Goal: Transaction & Acquisition: Obtain resource

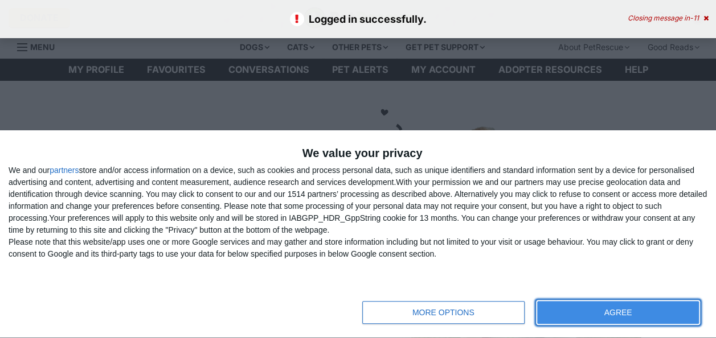
click at [613, 321] on button "AGREE" at bounding box center [618, 312] width 162 height 23
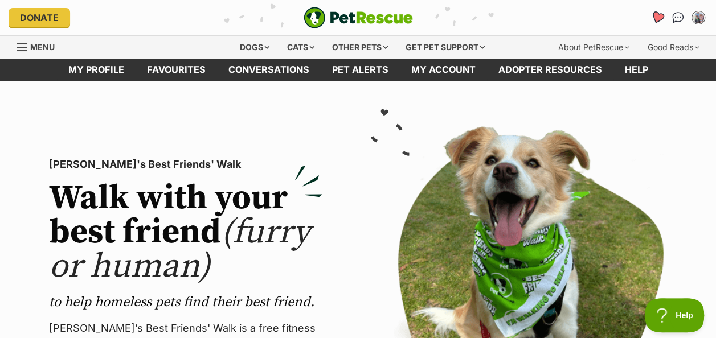
click at [655, 14] on icon "Favourites" at bounding box center [657, 17] width 14 height 13
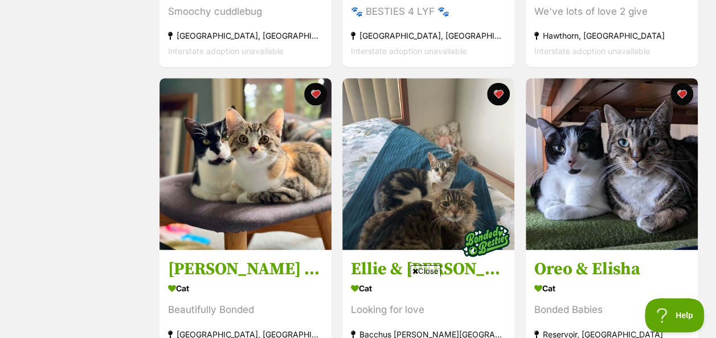
scroll to position [765, 0]
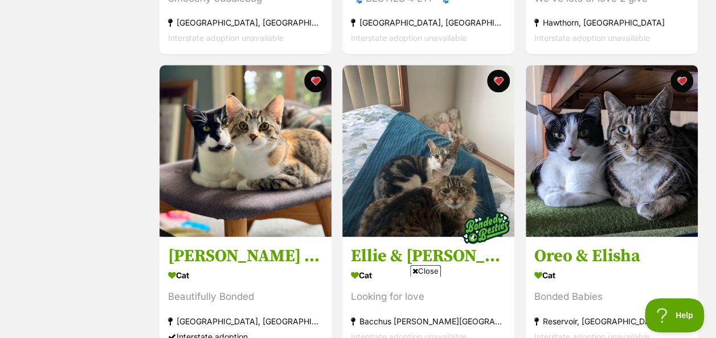
click at [65, 103] on div "Status All Remove filter Available" at bounding box center [82, 59] width 130 height 1184
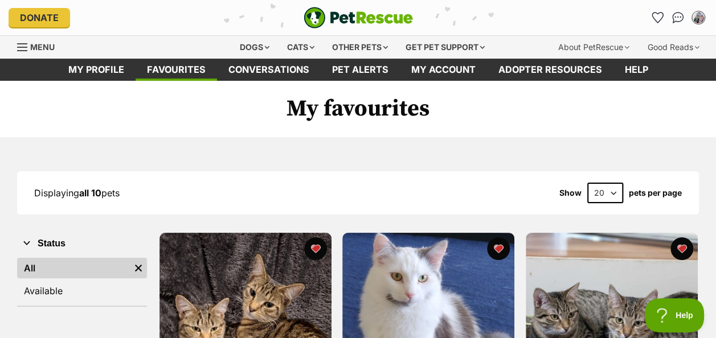
scroll to position [5, 0]
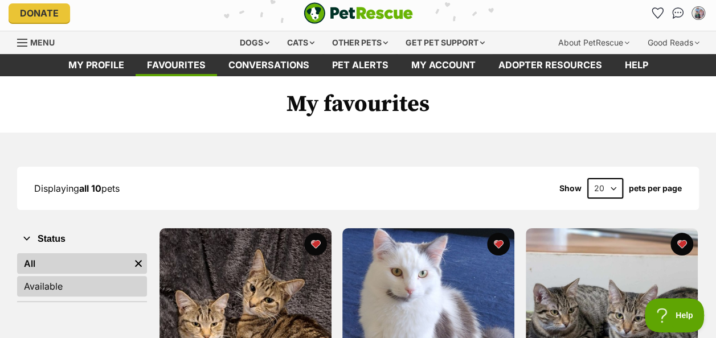
click at [31, 282] on link "Available" at bounding box center [82, 286] width 130 height 21
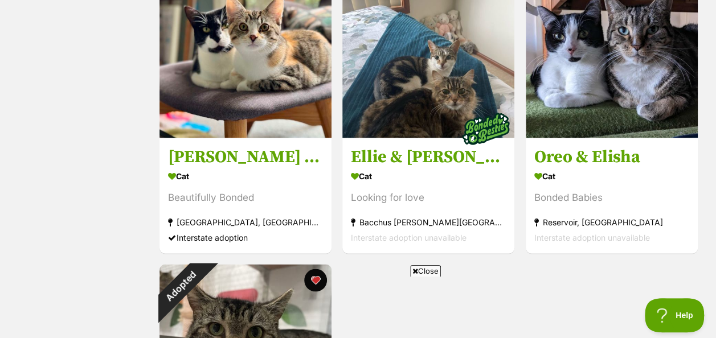
scroll to position [843, 0]
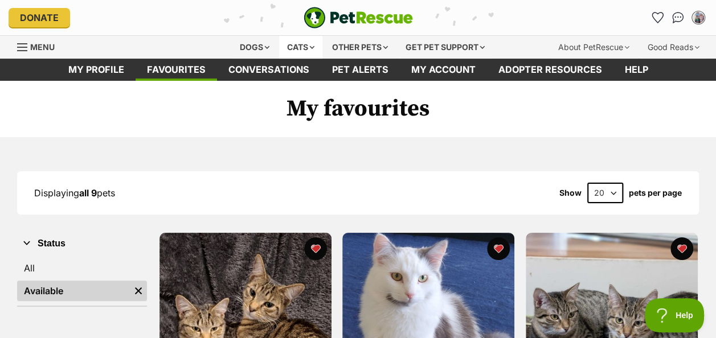
click at [290, 51] on div "Cats" at bounding box center [300, 47] width 43 height 23
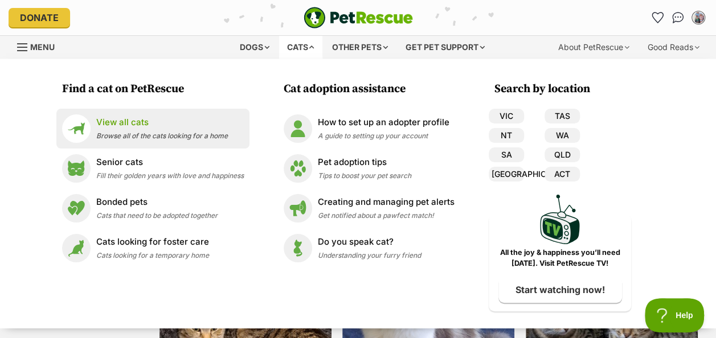
click at [145, 121] on p "View all cats" at bounding box center [162, 122] width 132 height 13
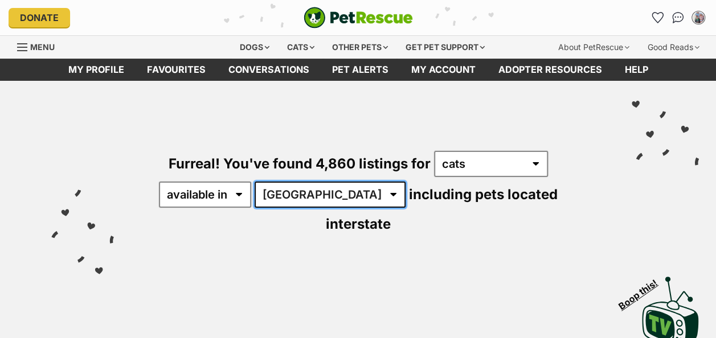
click at [281, 189] on select "Australia ACT NSW NT QLD SA TAS VIC WA" at bounding box center [330, 195] width 151 height 26
select select "VIC"
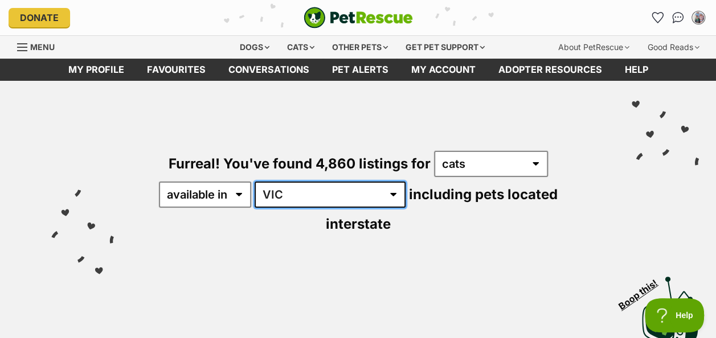
click at [256, 182] on select "Australia ACT NSW NT QLD SA TAS VIC WA" at bounding box center [330, 195] width 151 height 26
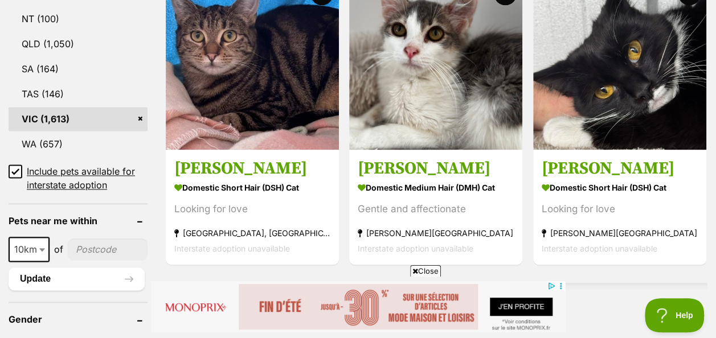
scroll to position [722, 0]
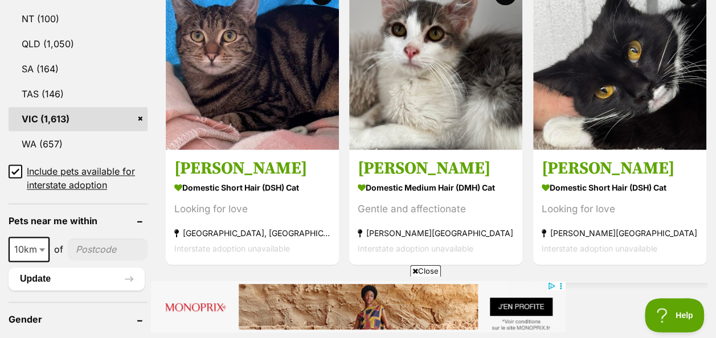
click at [81, 239] on input"] "postcode" at bounding box center [108, 250] width 80 height 22
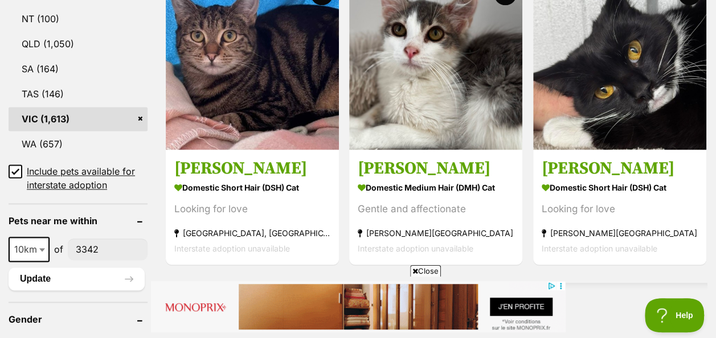
type input"] "3342"
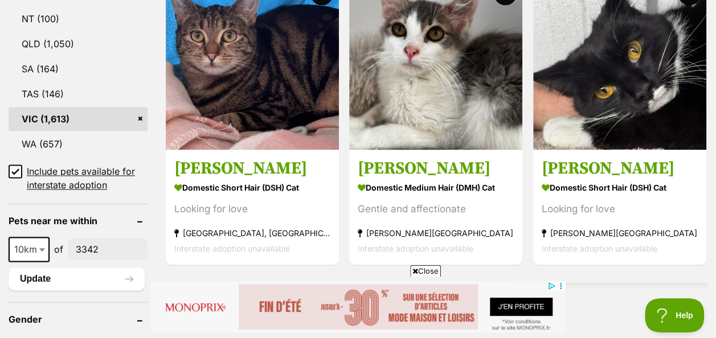
click at [22, 241] on span "10km" at bounding box center [29, 249] width 39 height 16
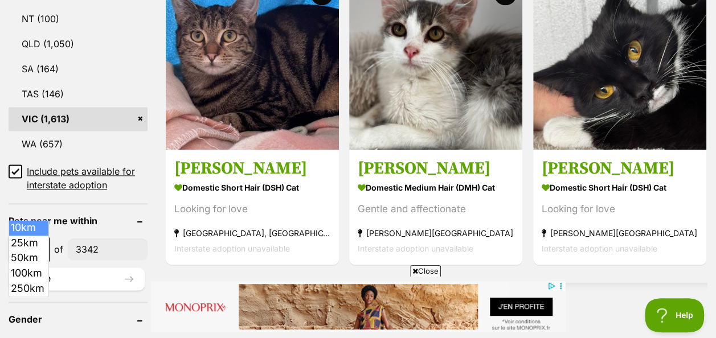
select select "50"
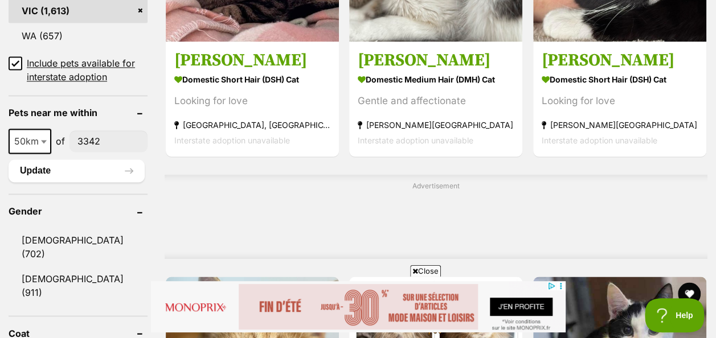
scroll to position [841, 0]
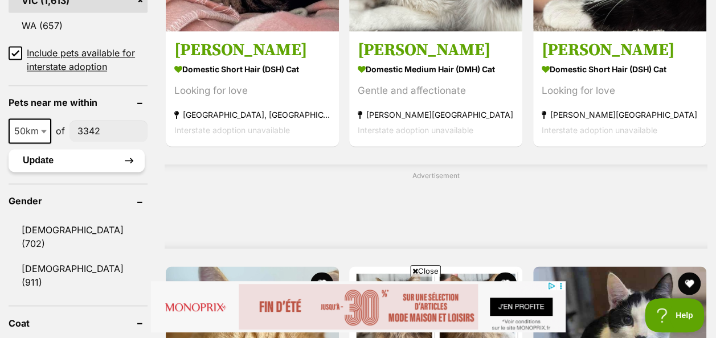
click at [37, 149] on button "Update" at bounding box center [77, 160] width 136 height 23
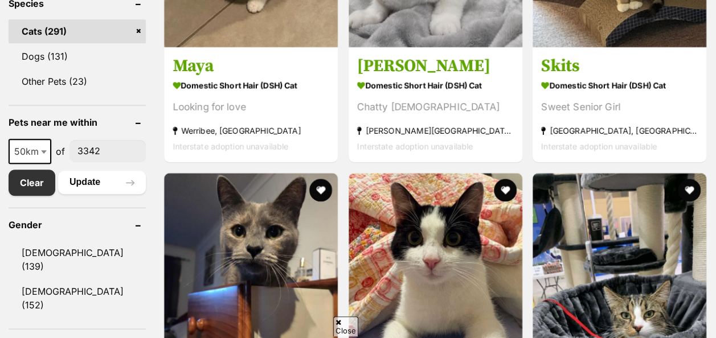
scroll to position [499, 0]
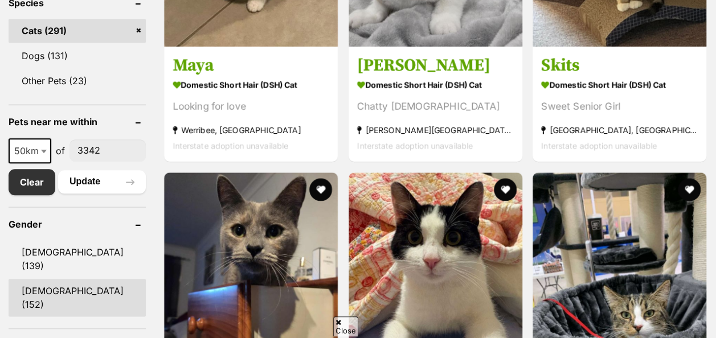
click at [37, 280] on link "[DEMOGRAPHIC_DATA] (152)" at bounding box center [77, 298] width 137 height 38
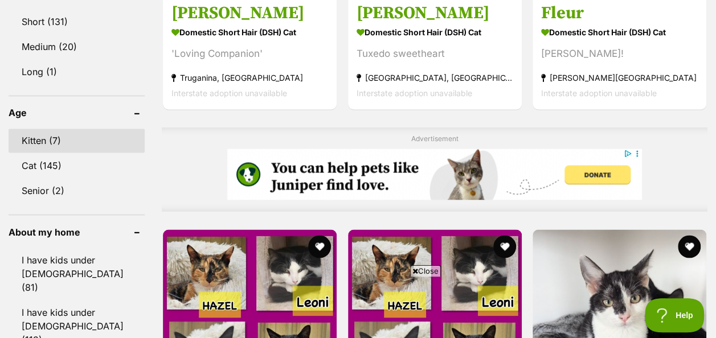
click at [39, 129] on link "Kitten (7)" at bounding box center [77, 141] width 136 height 24
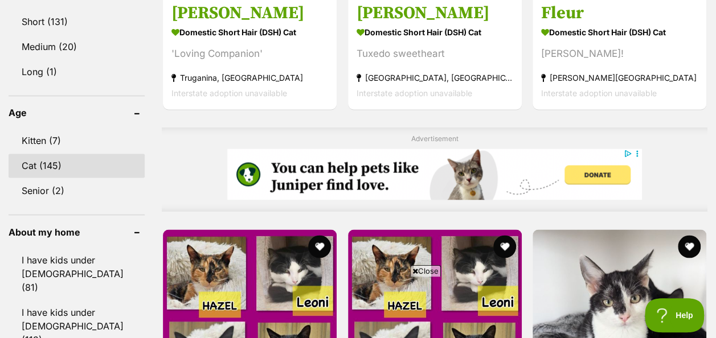
click at [35, 154] on link "Cat (145)" at bounding box center [77, 166] width 136 height 24
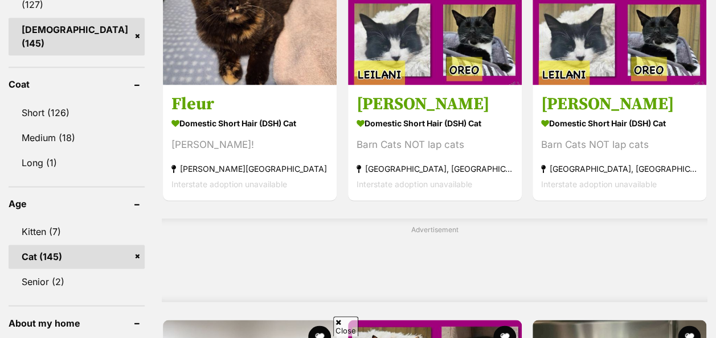
scroll to position [788, 0]
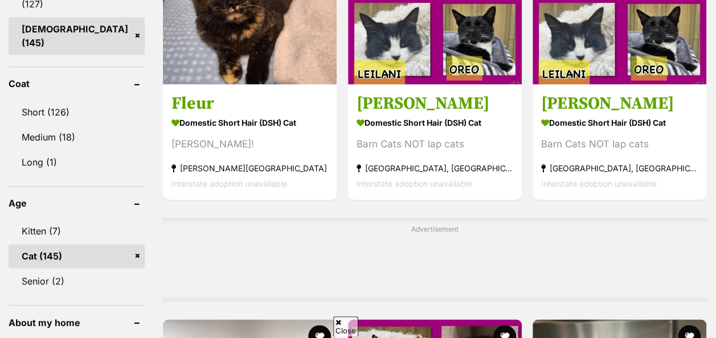
click at [15, 244] on link "Cat (145)" at bounding box center [77, 256] width 136 height 24
click at [141, 244] on link "Cat (145)" at bounding box center [77, 256] width 136 height 24
click at [138, 244] on link "Cat (145)" at bounding box center [77, 256] width 136 height 24
click at [141, 198] on header "Age" at bounding box center [77, 203] width 136 height 10
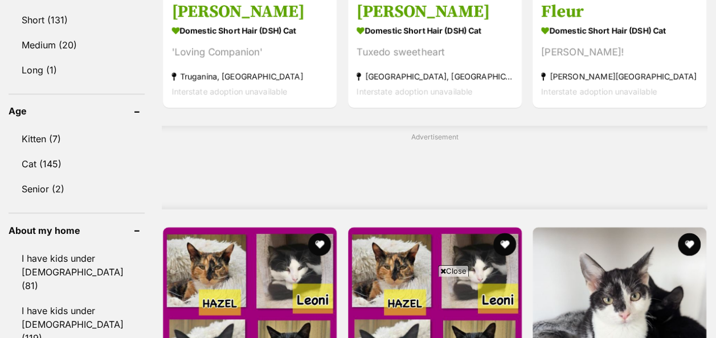
scroll to position [882, 0]
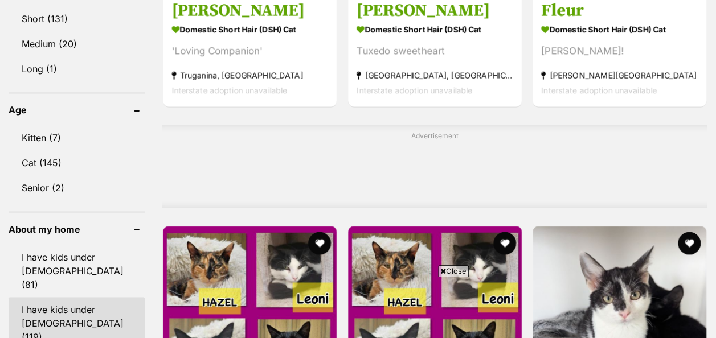
click at [43, 297] on link "I have kids under 12 years old (119)" at bounding box center [77, 322] width 136 height 51
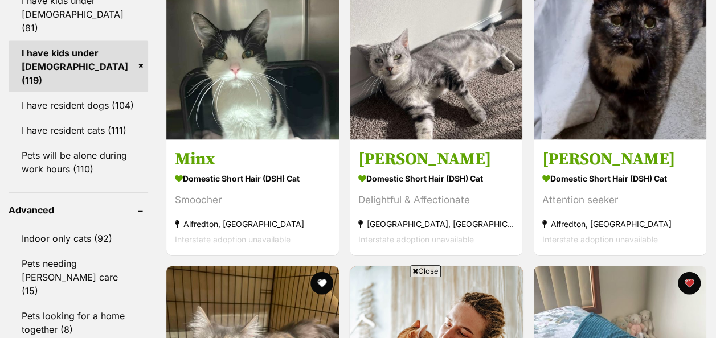
scroll to position [1139, 0]
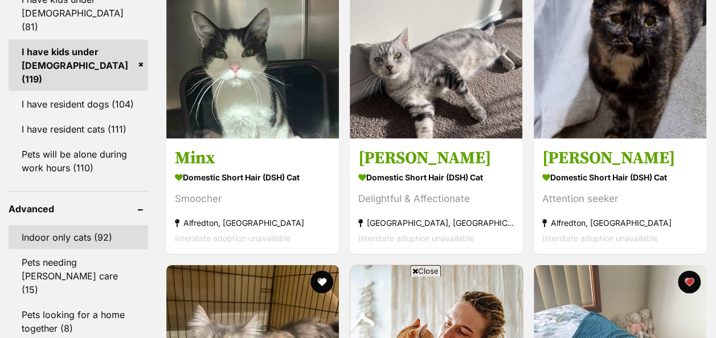
click at [40, 226] on link "Indoor only cats (92)" at bounding box center [79, 238] width 140 height 24
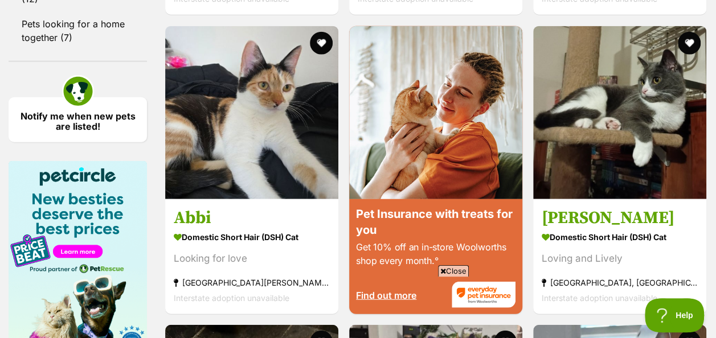
scroll to position [1384, 0]
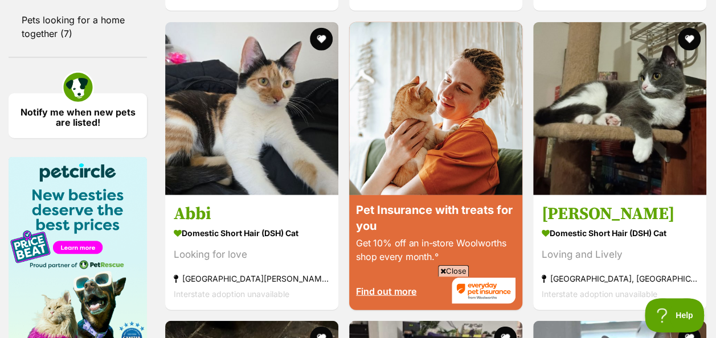
click at [457, 277] on div "Close" at bounding box center [358, 307] width 552 height 63
click at [445, 275] on span "Close" at bounding box center [453, 270] width 31 height 11
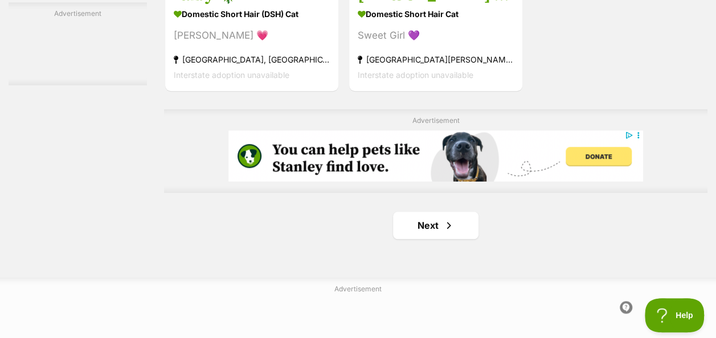
scroll to position [2615, 0]
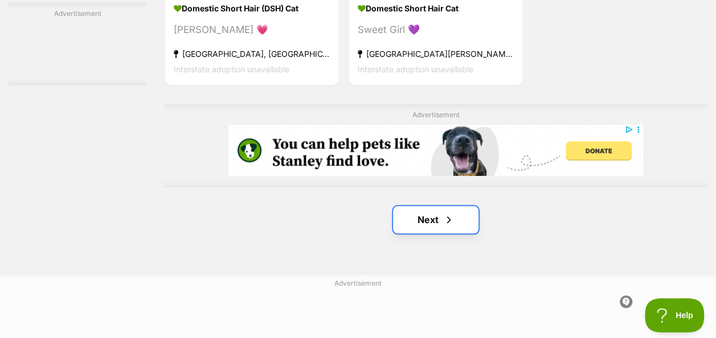
click at [440, 231] on link "Next" at bounding box center [435, 219] width 85 height 27
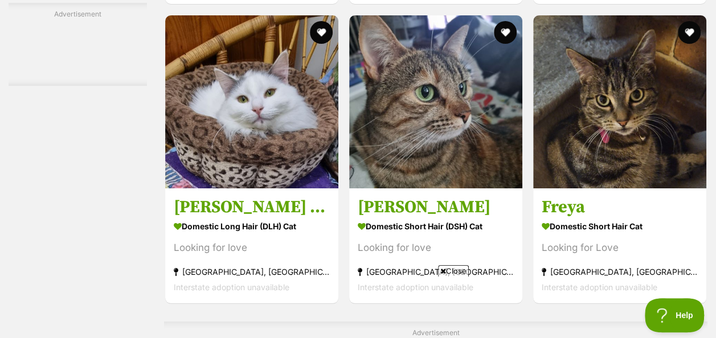
click at [452, 278] on div "Close" at bounding box center [358, 307] width 552 height 63
click at [470, 278] on div "Close" at bounding box center [358, 307] width 552 height 63
click at [453, 271] on span "Close" at bounding box center [453, 270] width 31 height 11
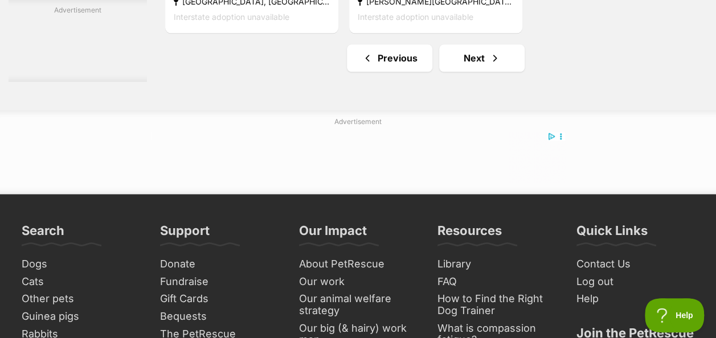
scroll to position [2786, 0]
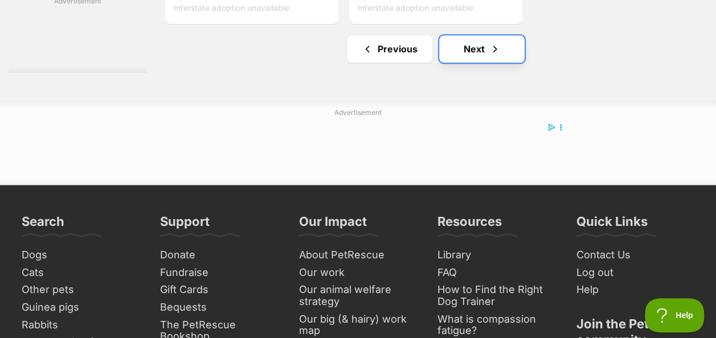
click at [505, 58] on link "Next" at bounding box center [481, 48] width 85 height 27
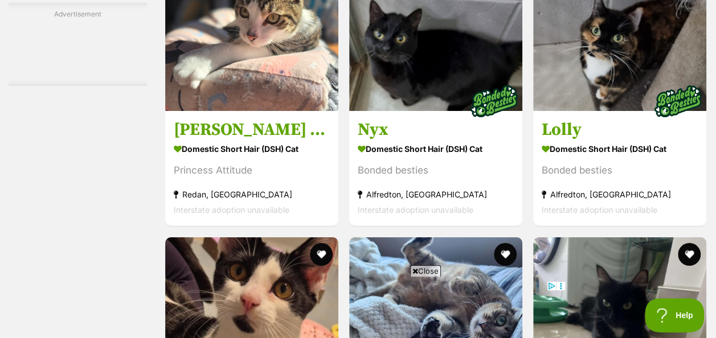
scroll to position [1987, 0]
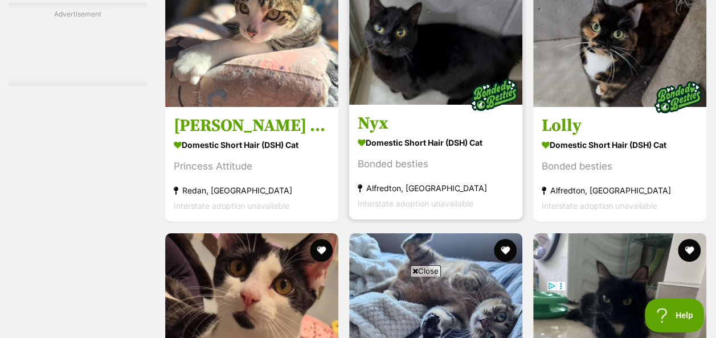
click at [472, 77] on img at bounding box center [493, 95] width 57 height 57
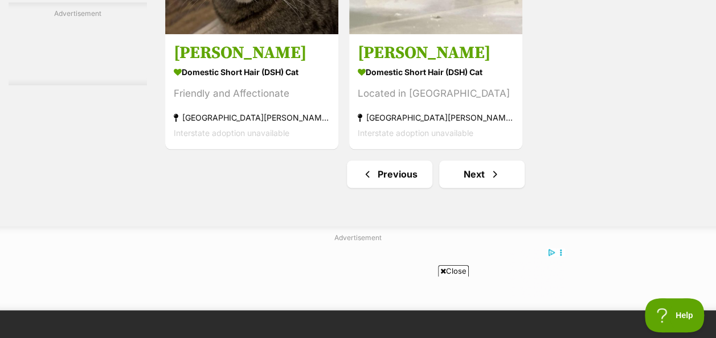
scroll to position [2777, 0]
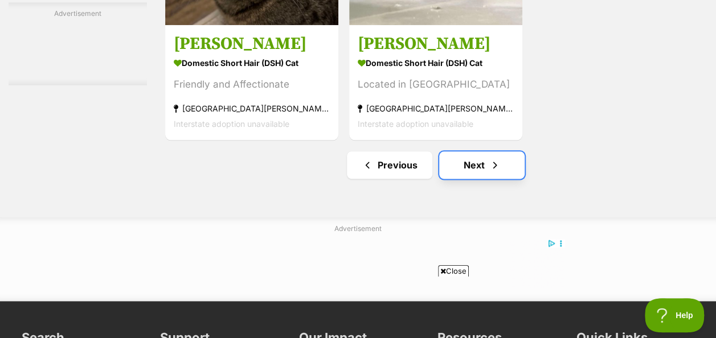
click at [476, 170] on link "Next" at bounding box center [481, 165] width 85 height 27
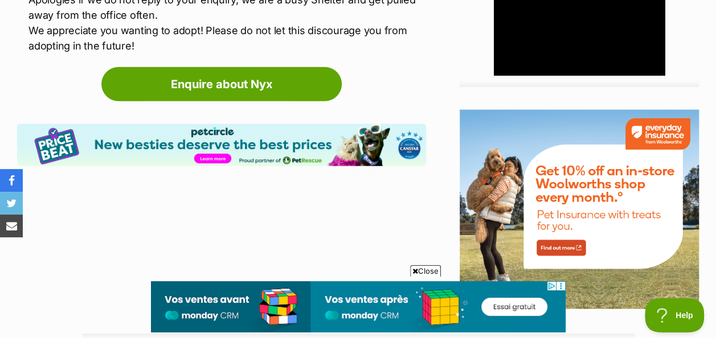
scroll to position [1329, 0]
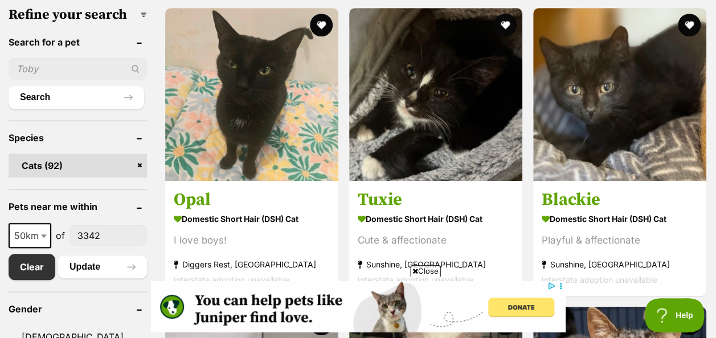
scroll to position [392, 0]
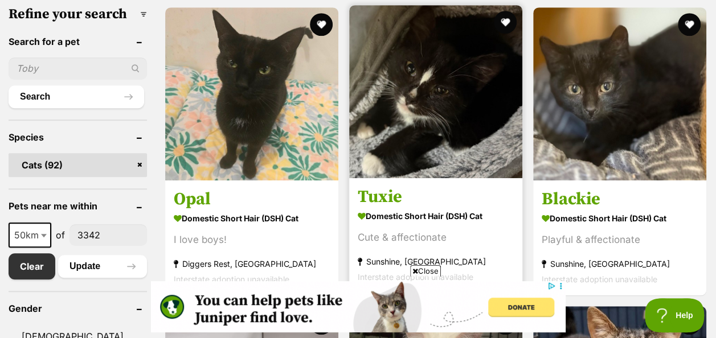
click at [367, 166] on img at bounding box center [435, 91] width 173 height 173
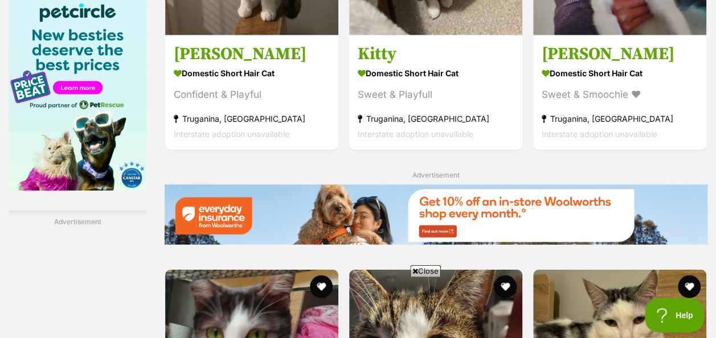
scroll to position [1545, 0]
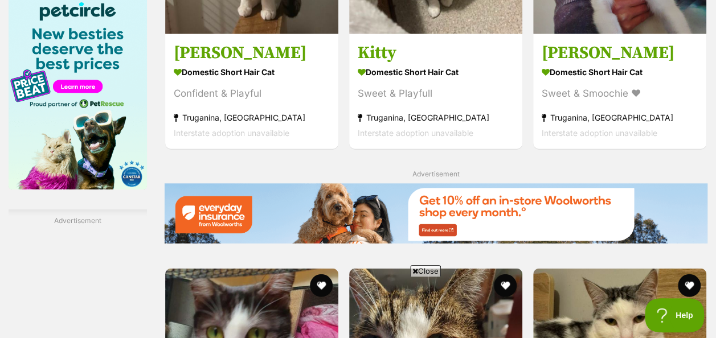
click at [420, 273] on span "Close" at bounding box center [425, 270] width 31 height 11
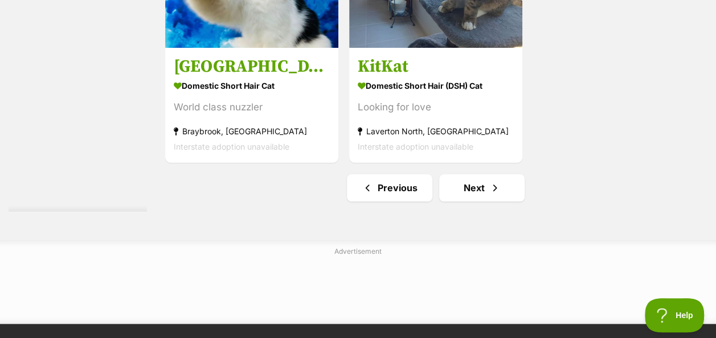
scroll to position [2651, 0]
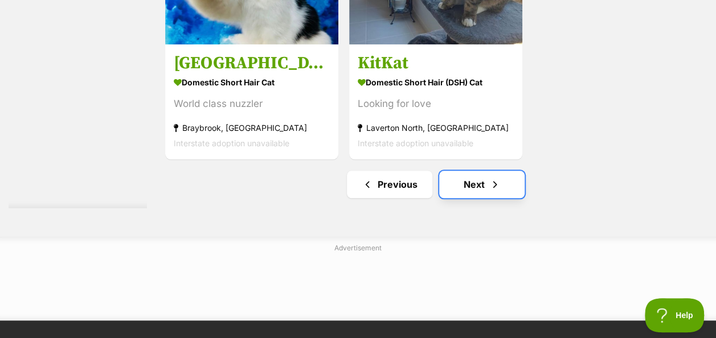
click at [474, 190] on link "Next" at bounding box center [481, 184] width 85 height 27
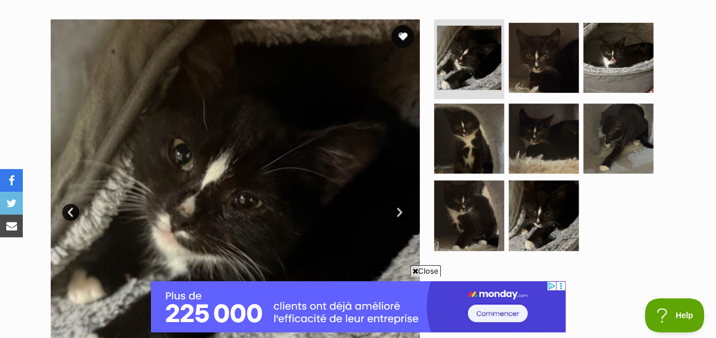
scroll to position [215, 0]
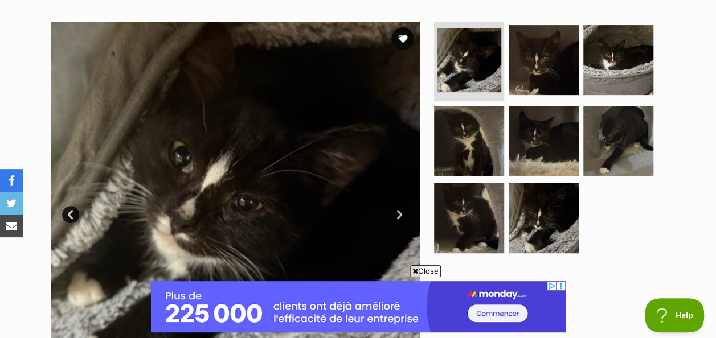
click at [394, 212] on link "Next" at bounding box center [399, 214] width 17 height 17
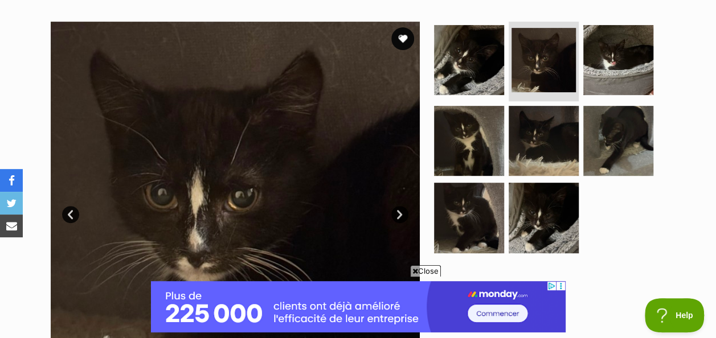
click at [407, 215] on link "Next" at bounding box center [399, 214] width 17 height 17
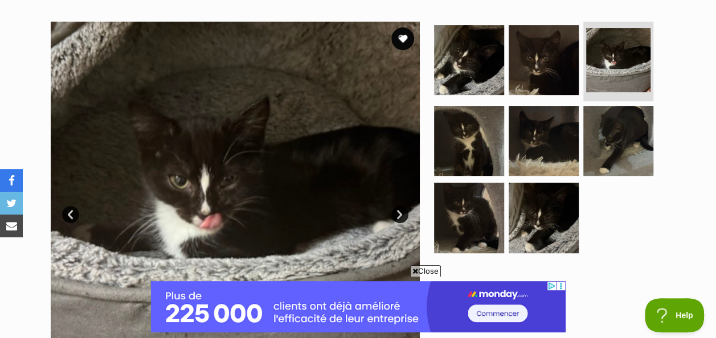
click at [399, 219] on link "Next" at bounding box center [399, 214] width 17 height 17
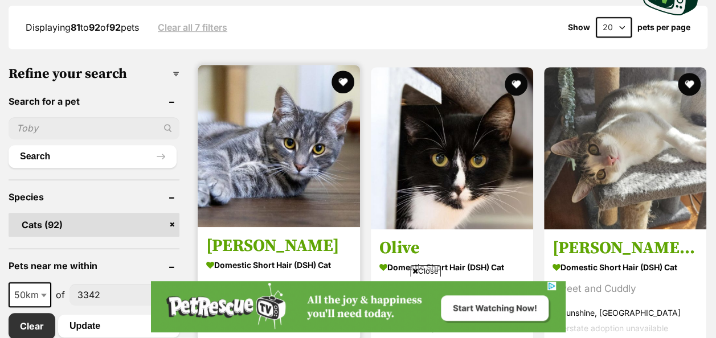
click at [230, 195] on img at bounding box center [279, 146] width 162 height 162
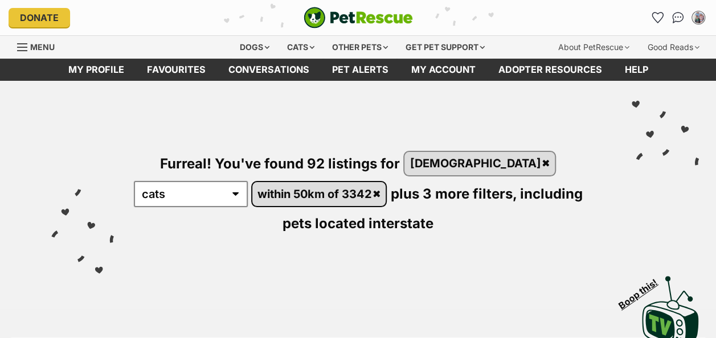
click at [284, 189] on link "within 50km of 3342" at bounding box center [319, 193] width 134 height 23
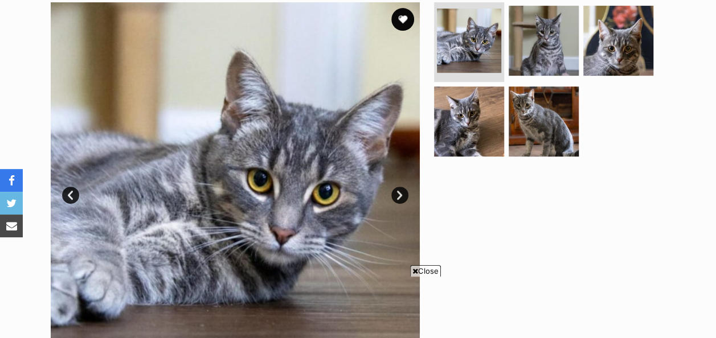
scroll to position [235, 0]
click at [407, 194] on link "Next" at bounding box center [399, 194] width 17 height 17
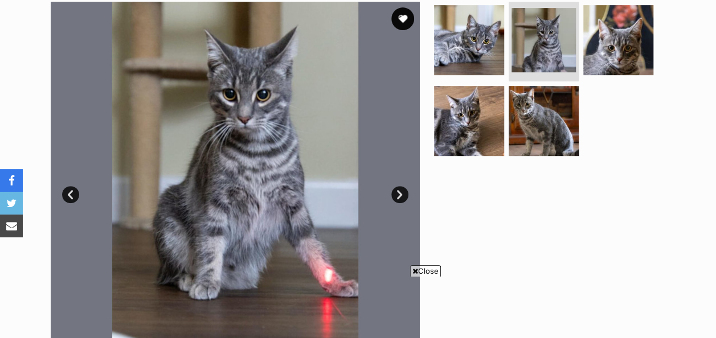
scroll to position [0, 0]
click at [401, 194] on link "Next" at bounding box center [399, 194] width 17 height 17
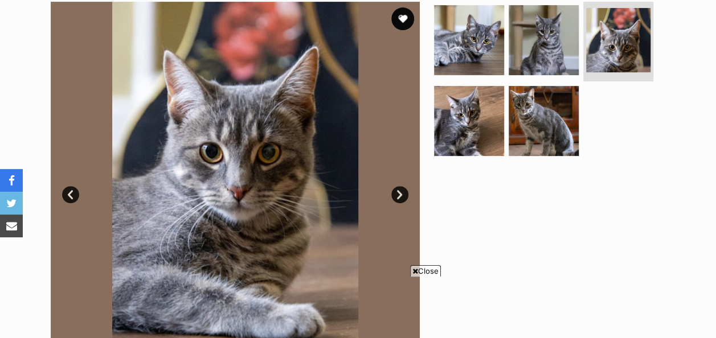
click at [395, 191] on link "Next" at bounding box center [399, 194] width 17 height 17
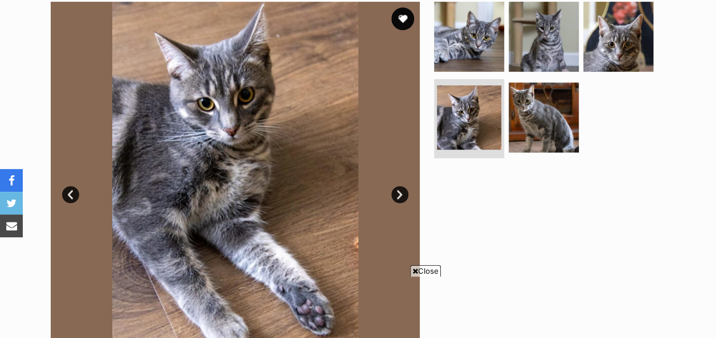
click at [400, 202] on link "Next" at bounding box center [399, 194] width 17 height 17
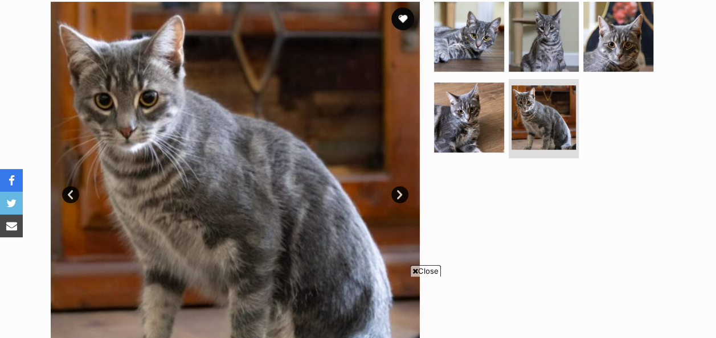
click at [400, 200] on link "Next" at bounding box center [399, 194] width 17 height 17
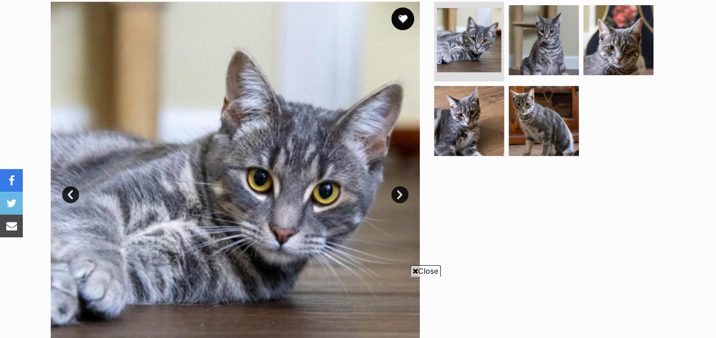
click at [401, 197] on link "Next" at bounding box center [399, 194] width 17 height 17
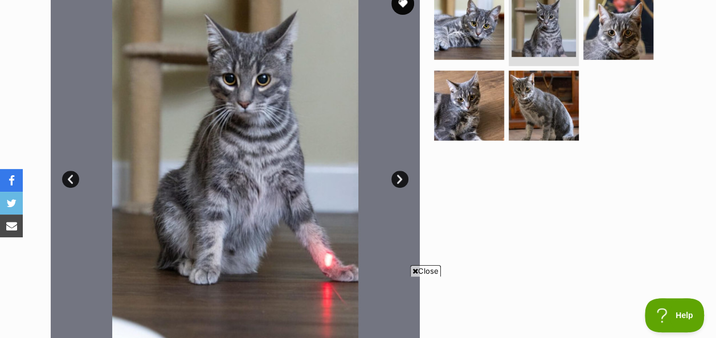
scroll to position [249, 0]
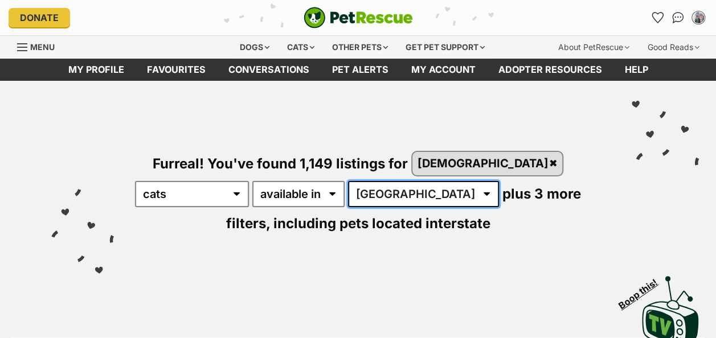
click at [348, 195] on select "[GEOGRAPHIC_DATA] [GEOGRAPHIC_DATA] [GEOGRAPHIC_DATA] [GEOGRAPHIC_DATA] [GEOGRA…" at bounding box center [423, 194] width 151 height 26
select select "VIC"
click at [348, 181] on select "[GEOGRAPHIC_DATA] [GEOGRAPHIC_DATA] [GEOGRAPHIC_DATA] [GEOGRAPHIC_DATA] [GEOGRA…" at bounding box center [423, 194] width 151 height 26
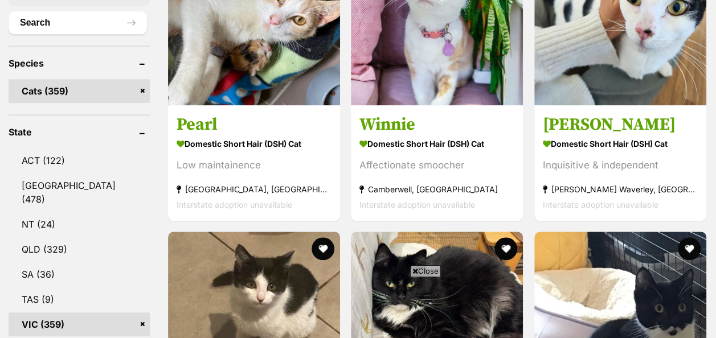
scroll to position [466, 0]
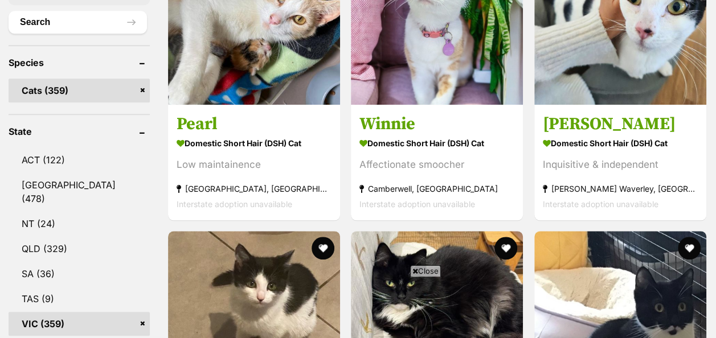
click at [419, 275] on span "Close" at bounding box center [425, 270] width 31 height 11
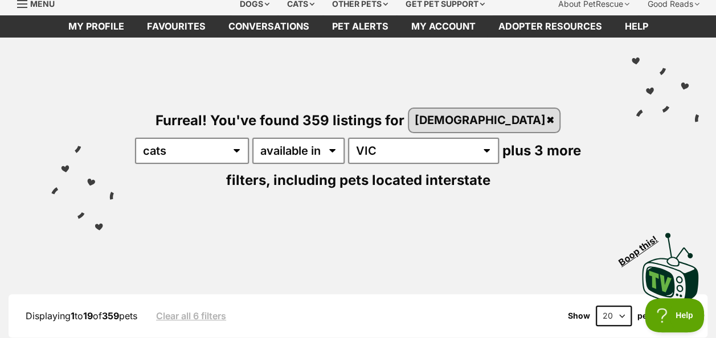
scroll to position [0, 0]
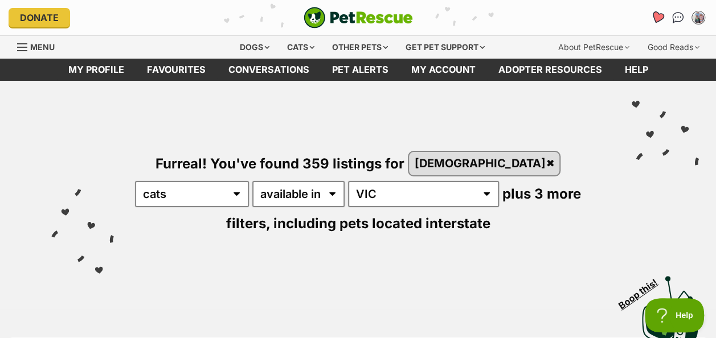
click at [657, 17] on icon "Favourites" at bounding box center [657, 17] width 14 height 13
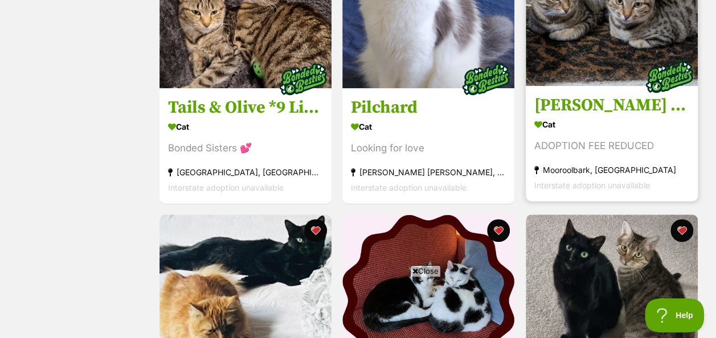
click at [656, 105] on img at bounding box center [669, 76] width 57 height 57
